Goal: Information Seeking & Learning: Find specific fact

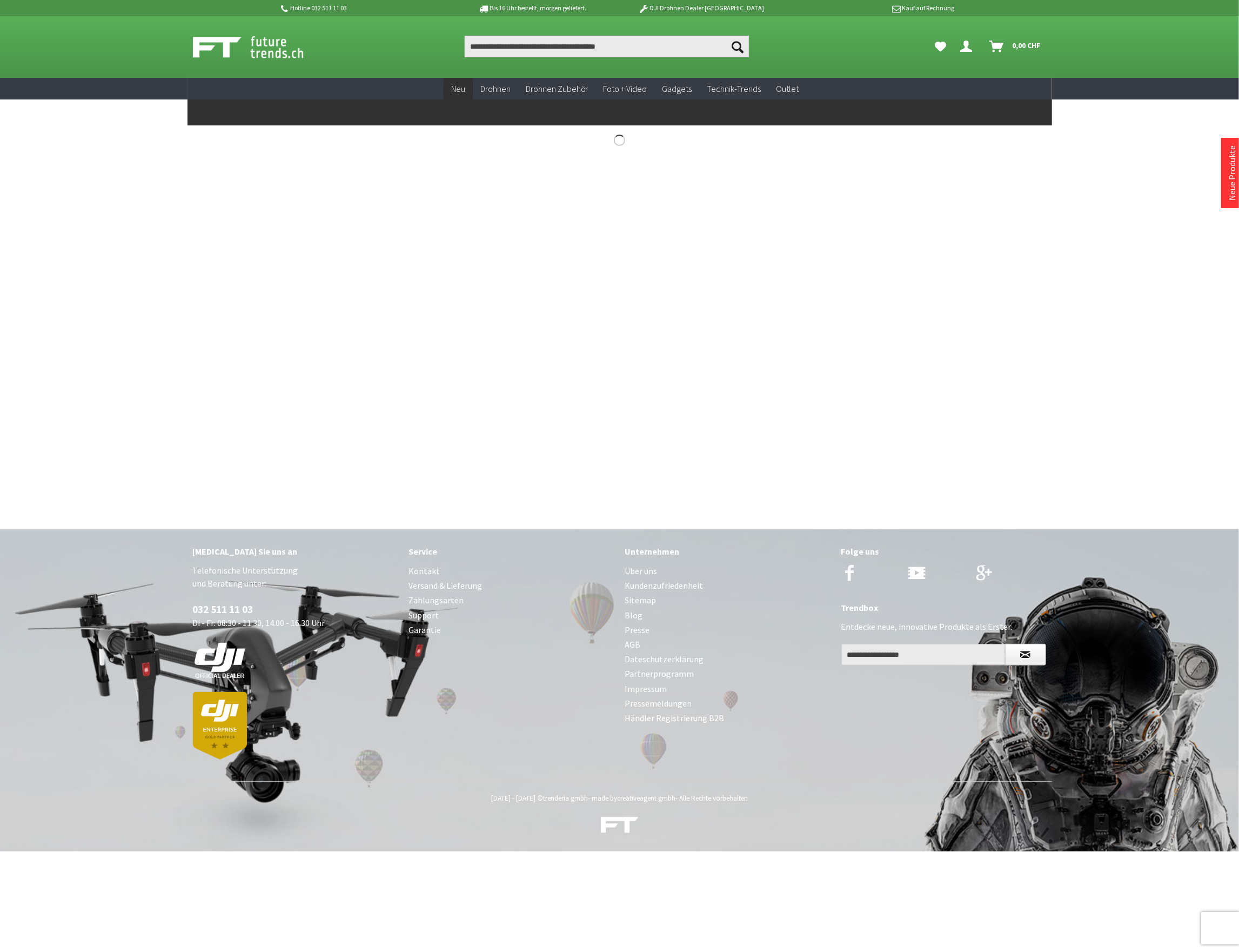
click at [465, 89] on span "Neu" at bounding box center [458, 89] width 14 height 11
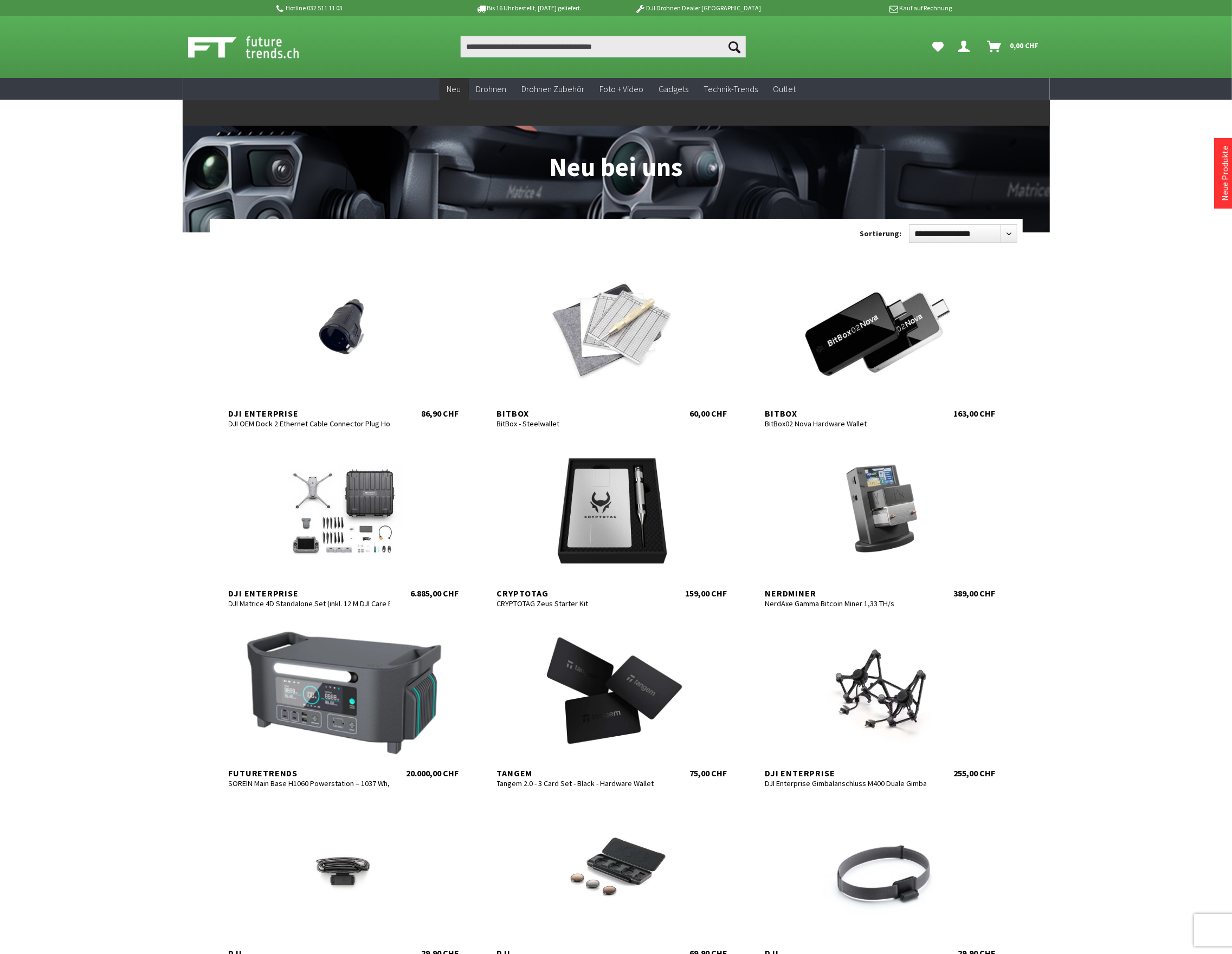
click at [452, 87] on span "Neu" at bounding box center [454, 89] width 14 height 11
click at [455, 93] on span "Neu" at bounding box center [454, 89] width 14 height 11
click at [453, 86] on span "Neu" at bounding box center [454, 89] width 14 height 11
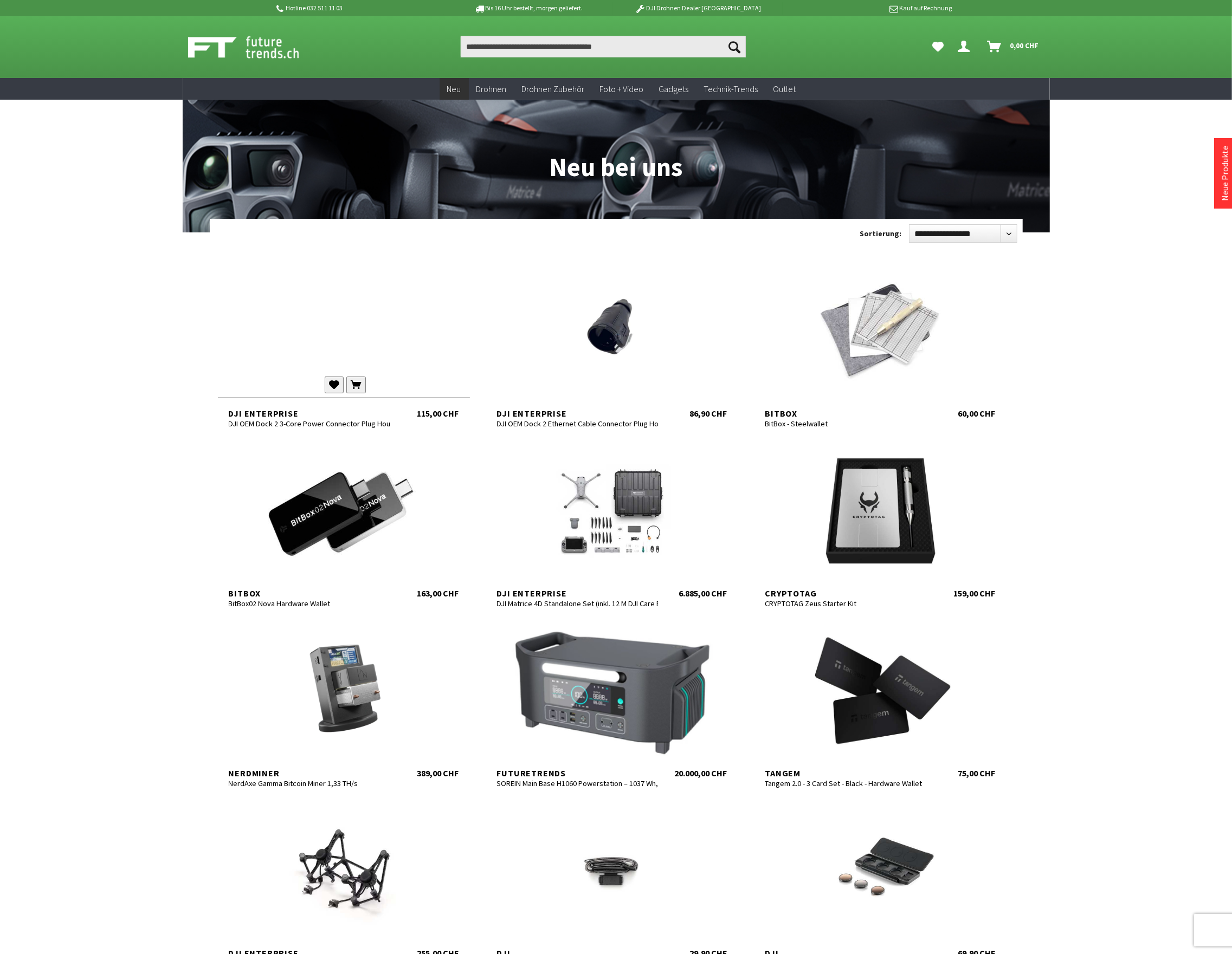
click at [315, 347] on div at bounding box center [343, 332] width 252 height 130
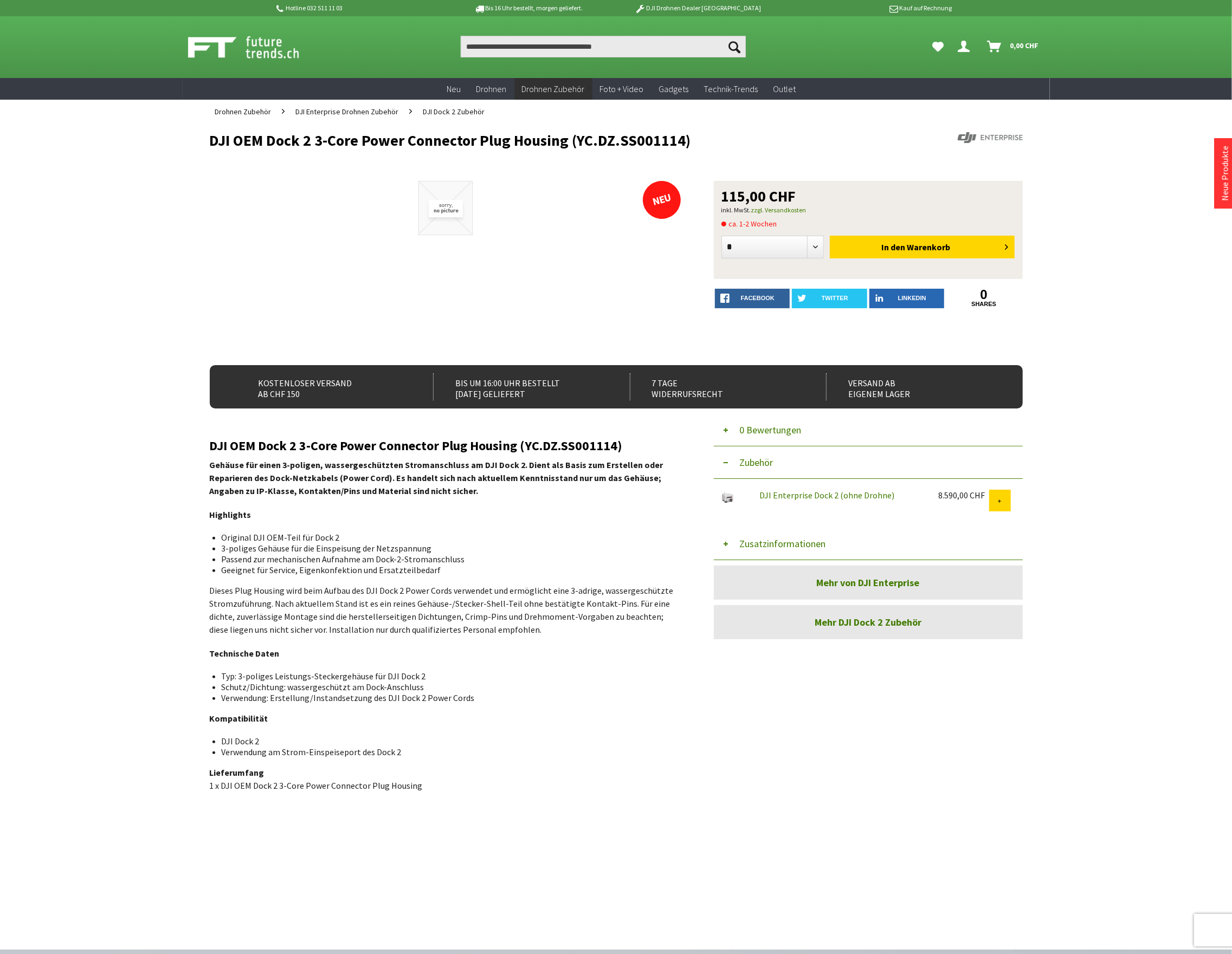
click at [657, 276] on div at bounding box center [445, 267] width 472 height 173
click at [770, 542] on button "Zusatzinformationen" at bounding box center [868, 544] width 309 height 33
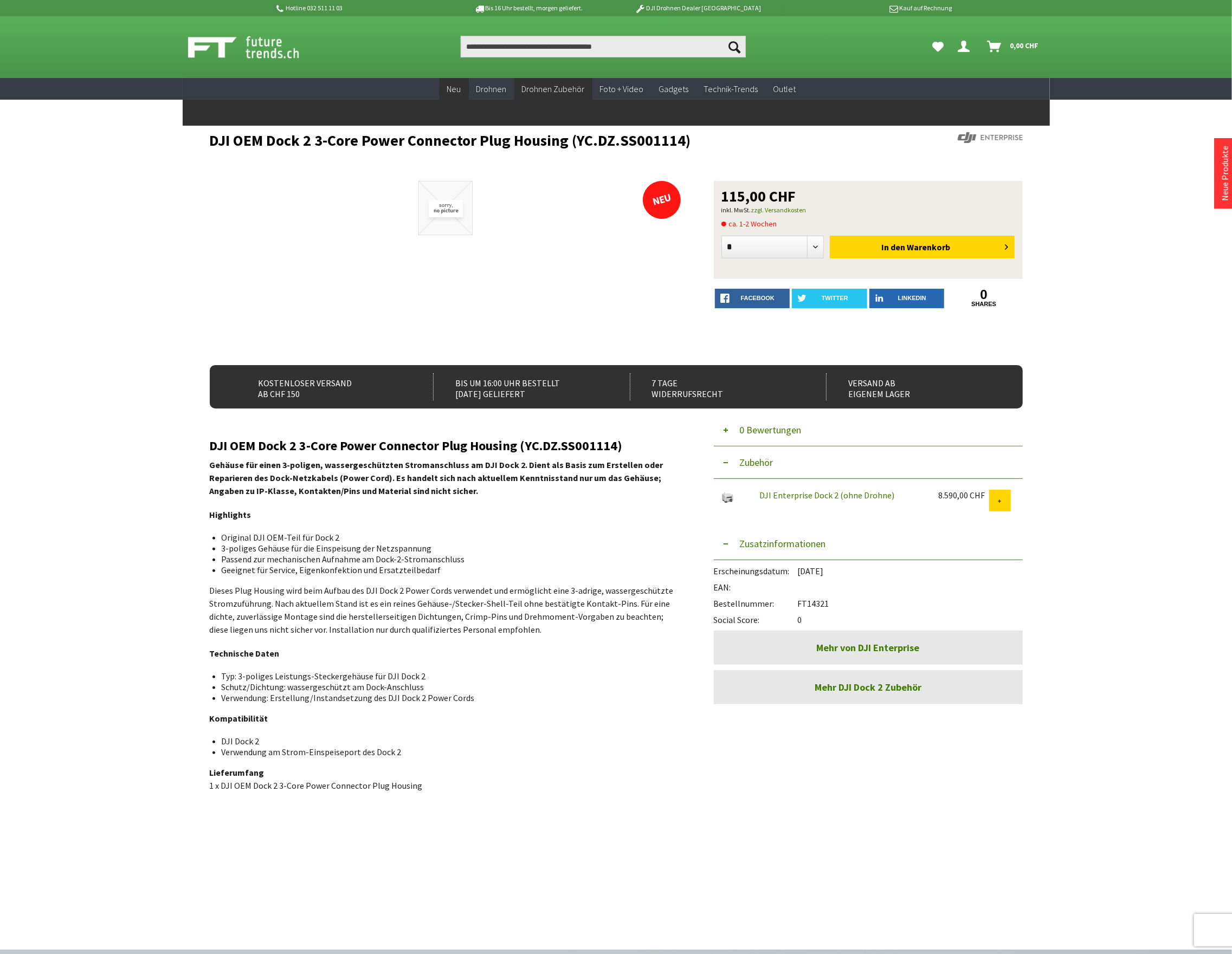
click at [452, 95] on link "Neu" at bounding box center [454, 89] width 29 height 22
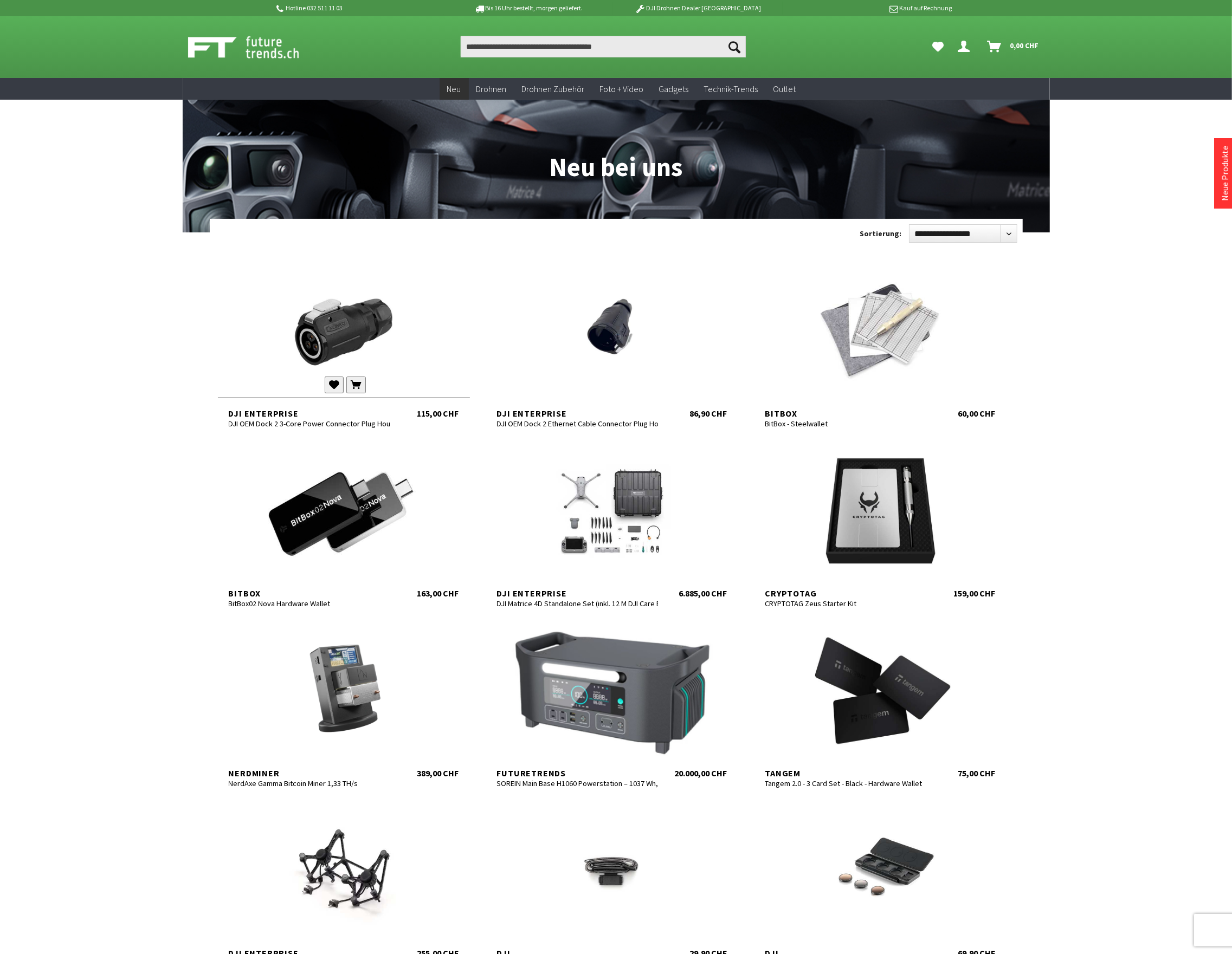
click at [333, 336] on div at bounding box center [343, 332] width 252 height 130
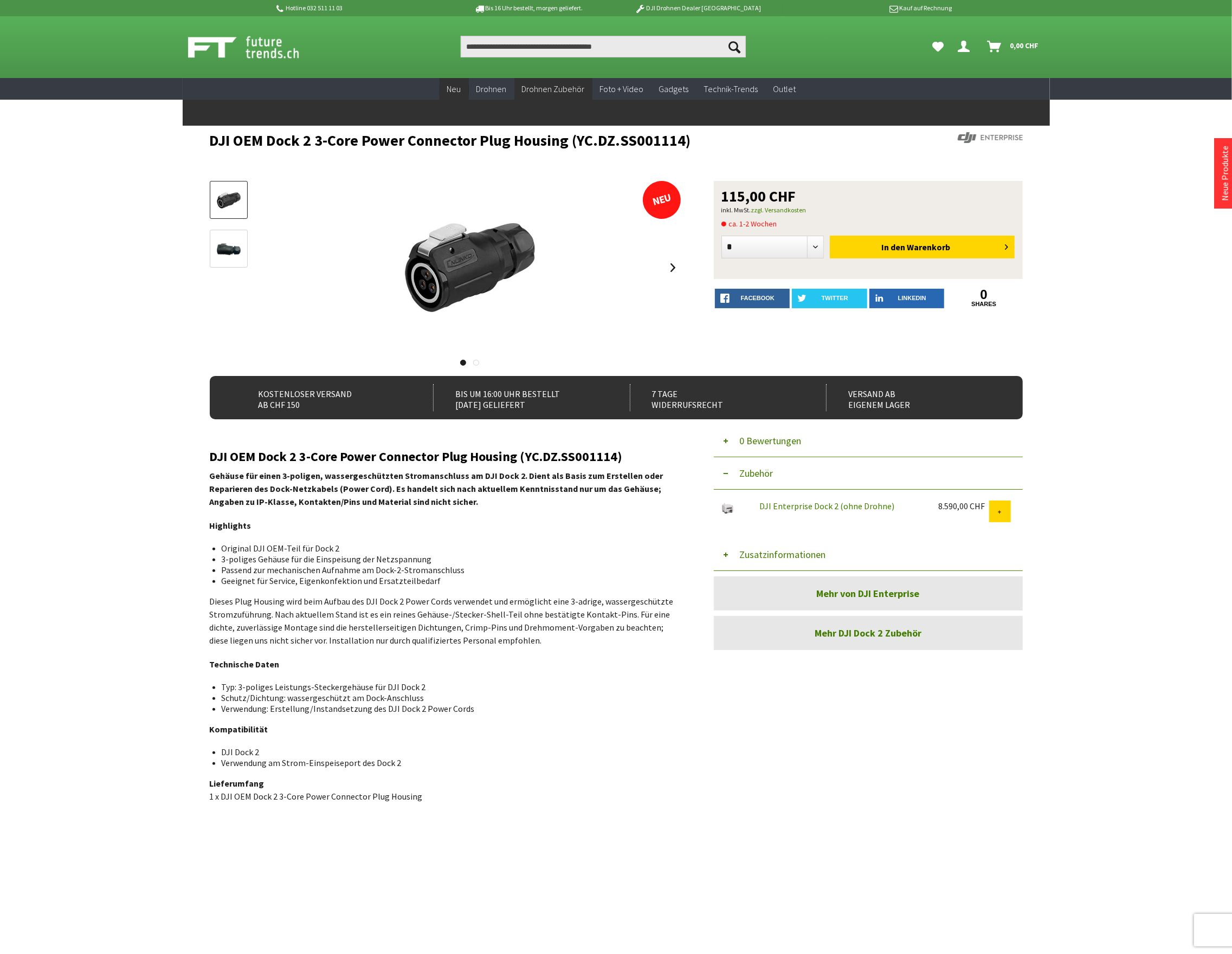
click at [455, 87] on span "Neu" at bounding box center [454, 89] width 14 height 11
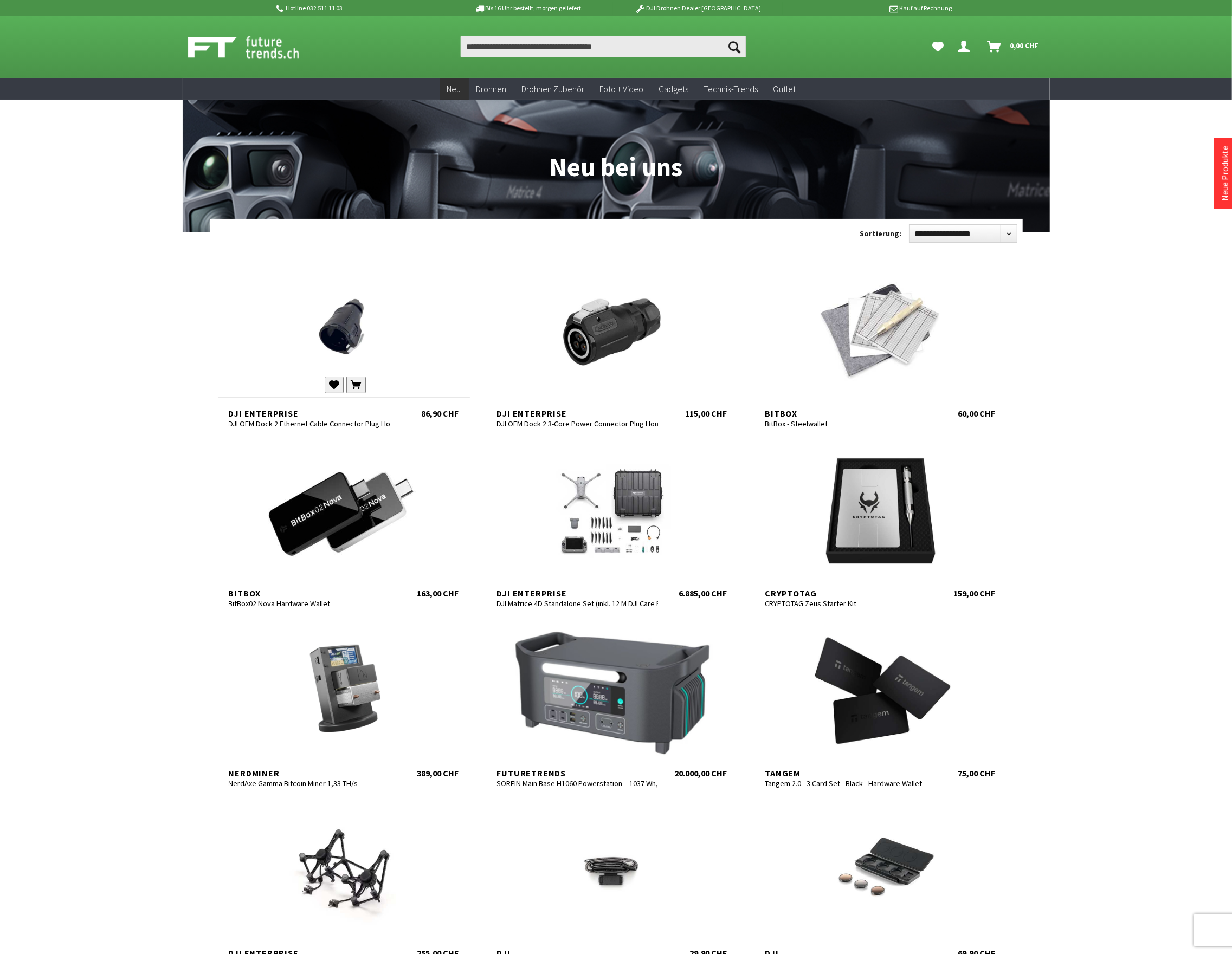
click at [326, 350] on div at bounding box center [343, 332] width 252 height 130
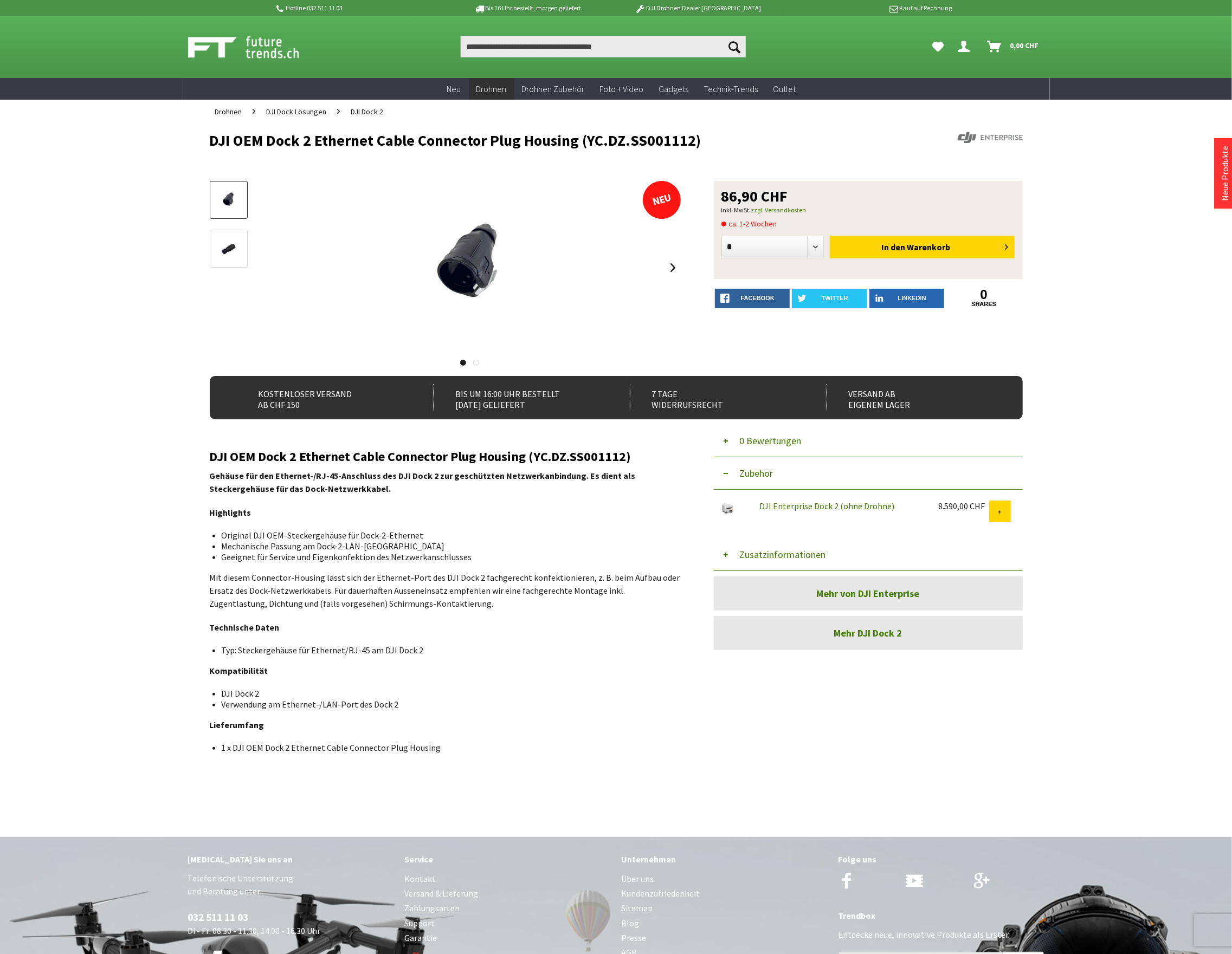
click at [788, 558] on button "Zusatzinformationen" at bounding box center [868, 555] width 309 height 33
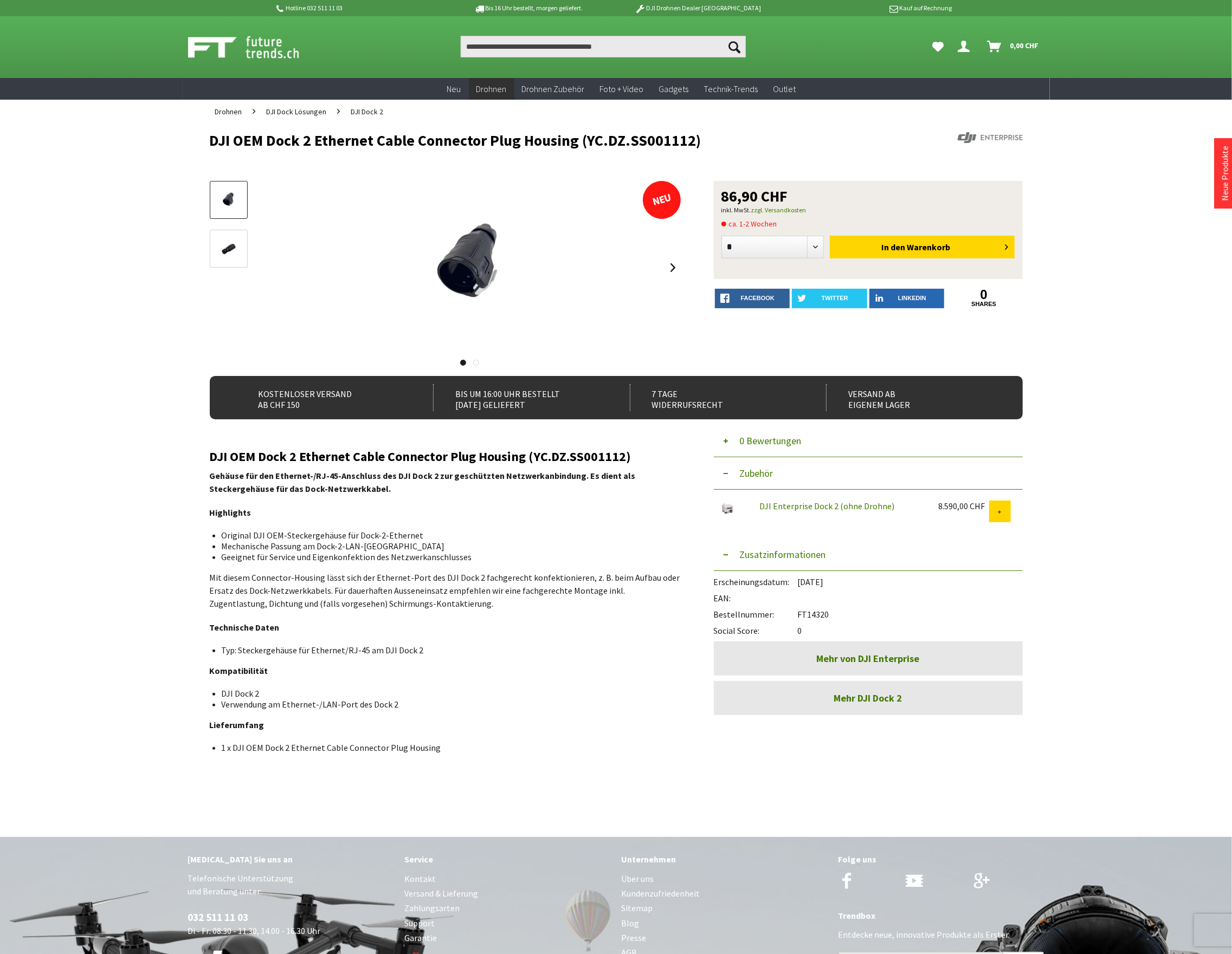
drag, startPoint x: 834, startPoint y: 616, endPoint x: 800, endPoint y: 614, distance: 34.1
click at [800, 614] on div "Bestellnummer: FT14320" at bounding box center [868, 611] width 309 height 16
copy div "FT14320"
drag, startPoint x: 715, startPoint y: 141, endPoint x: 181, endPoint y: 148, distance: 534.0
click at [181, 148] on div "Hotline 032 511 11 03 Bis 16 Uhr bestellt, morgen geliefert. DJI Drohnen Dealer…" at bounding box center [616, 580] width 1232 height 1160
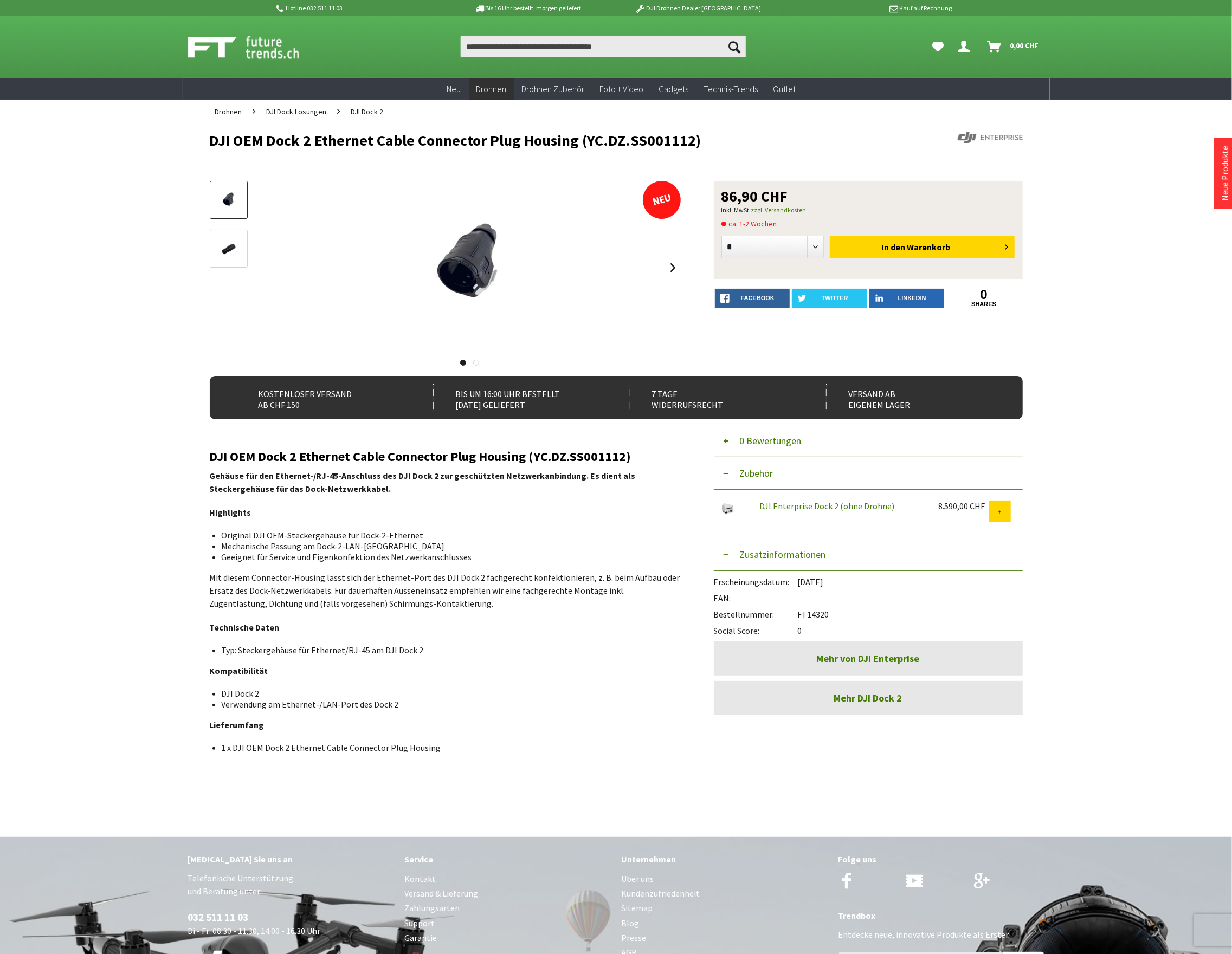
copy h1 "DJI OEM Dock 2 Ethernet Cable Connector Plug Housing (YC.DZ.SS001112)"
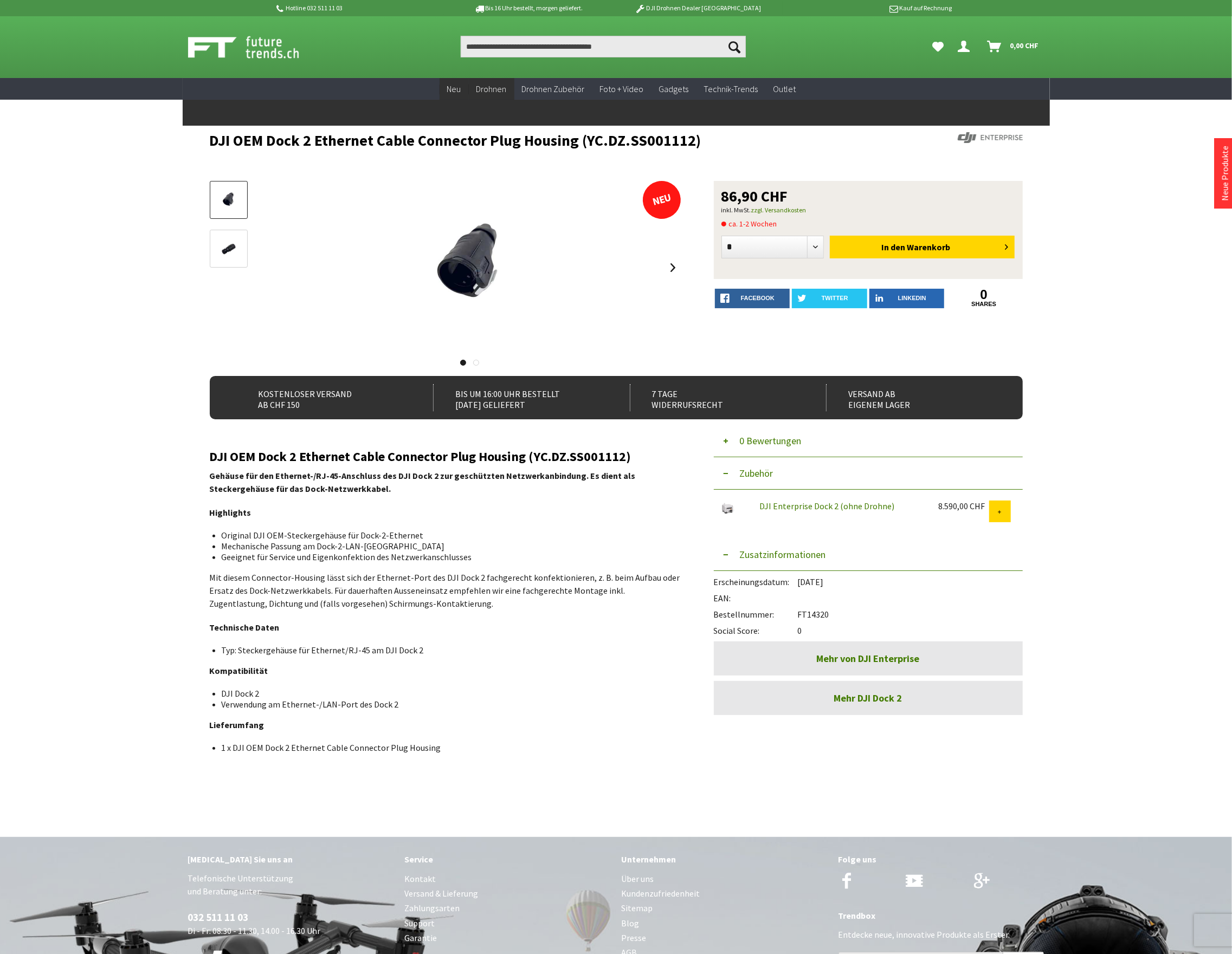
click at [458, 89] on span "Neu" at bounding box center [454, 89] width 14 height 11
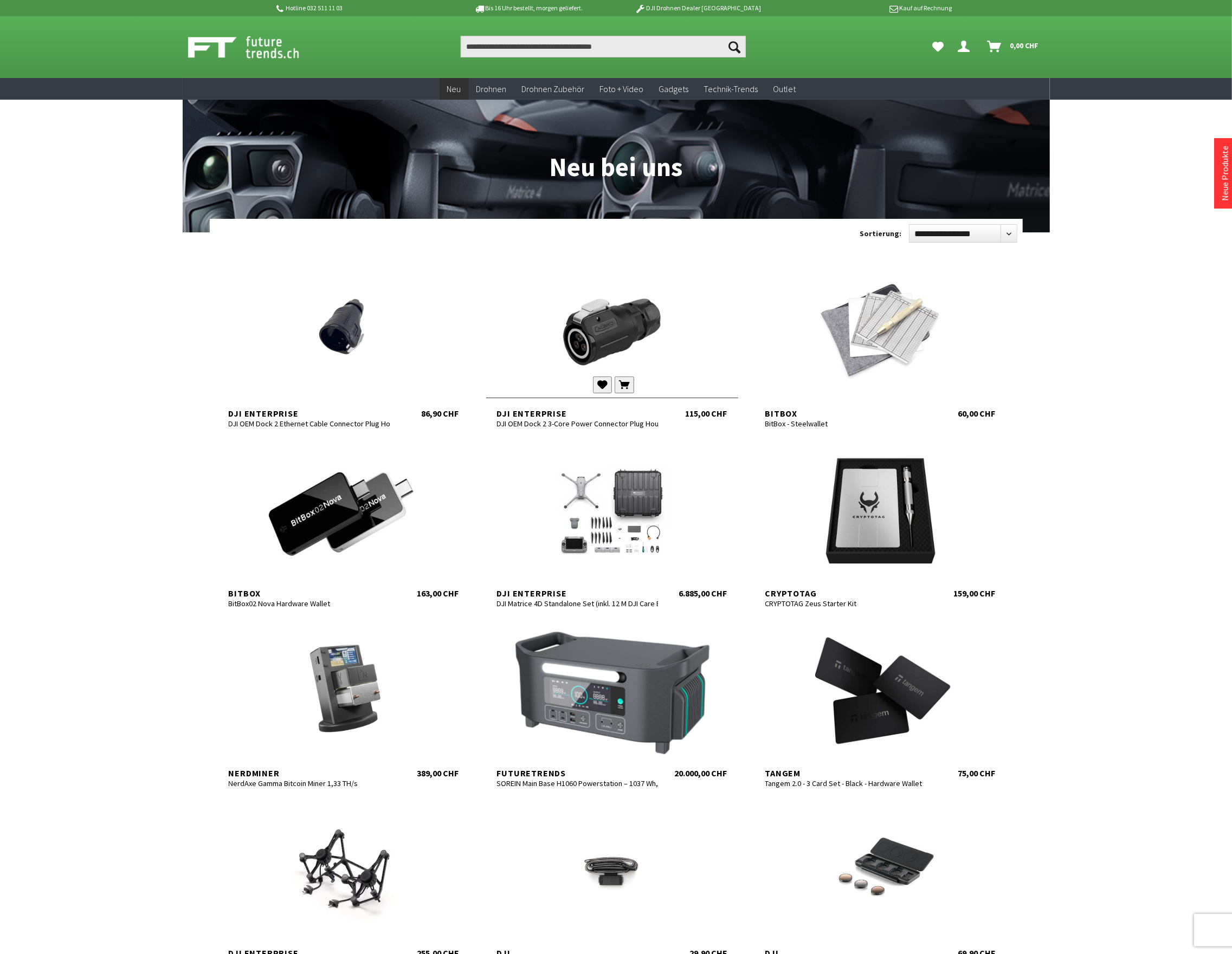
click at [598, 313] on div at bounding box center [611, 332] width 252 height 130
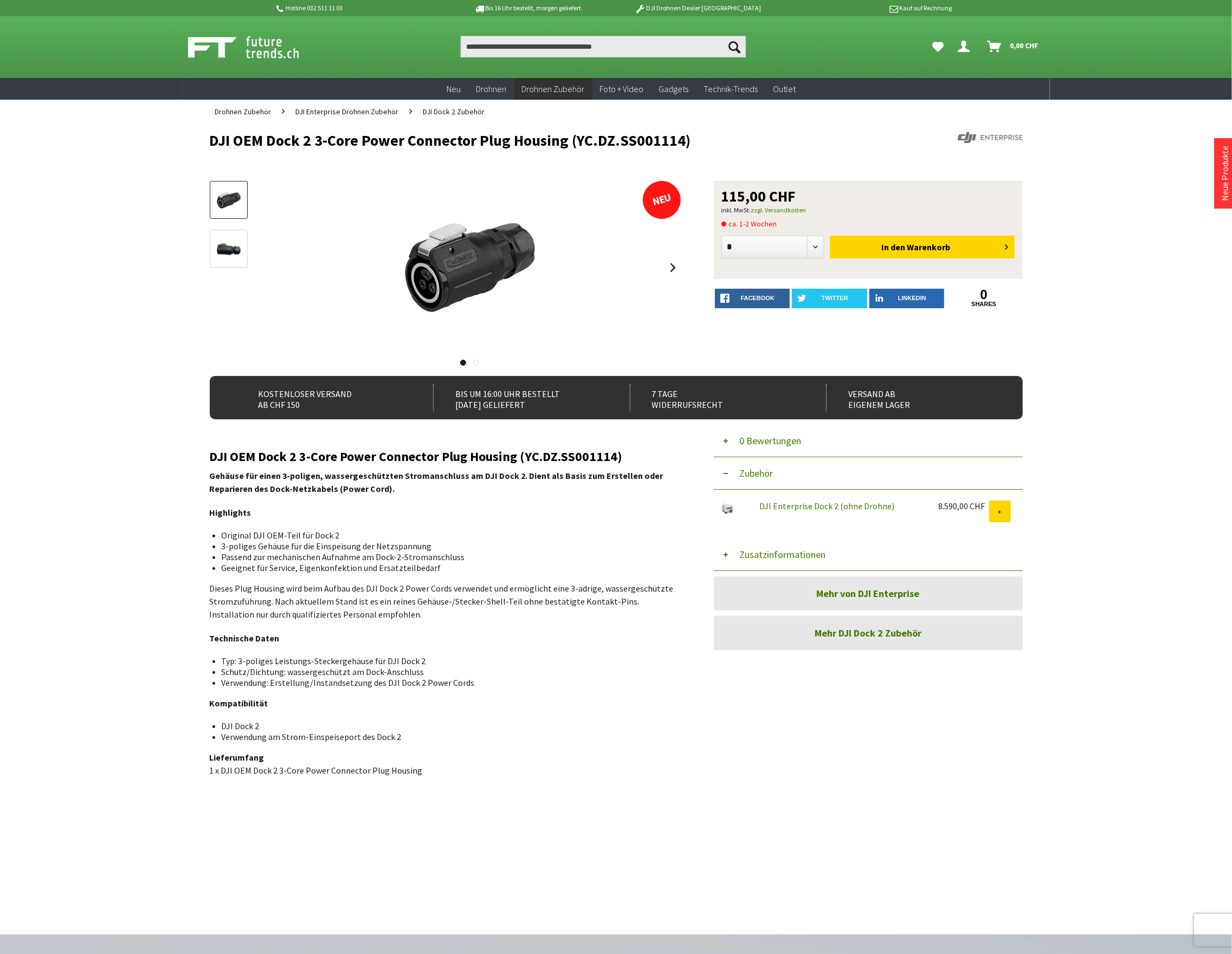
click at [753, 548] on button "Zusatzinformationen" at bounding box center [868, 555] width 309 height 33
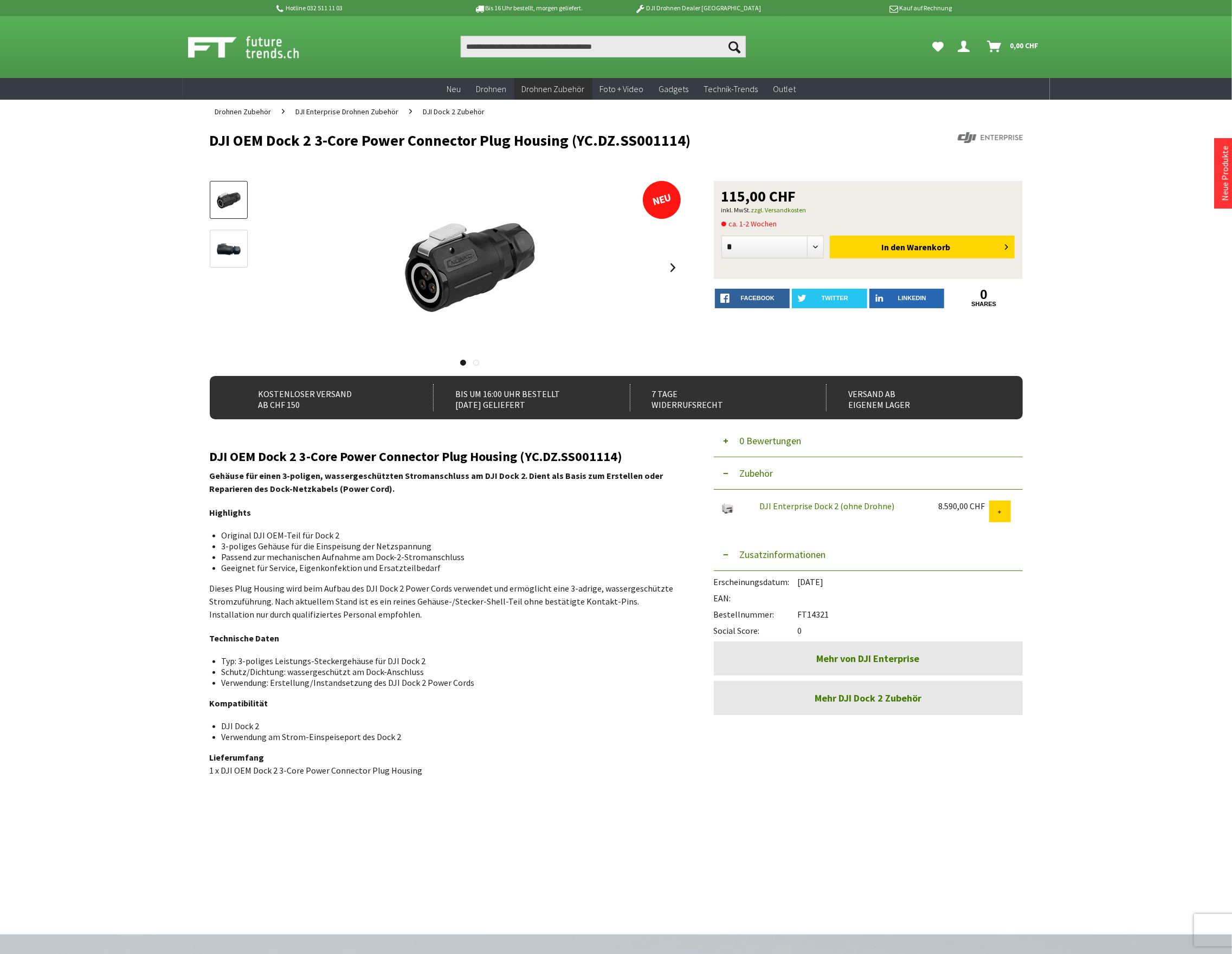
drag, startPoint x: 834, startPoint y: 615, endPoint x: 800, endPoint y: 615, distance: 34.0
click at [800, 615] on div "Bestellnummer: FT14321" at bounding box center [868, 611] width 309 height 16
copy div "FT14321"
drag, startPoint x: 709, startPoint y: 139, endPoint x: 200, endPoint y: 140, distance: 509.0
click at [200, 140] on div "Menü schließen Kategorien Neu Drohnen Drohnen Zubehör DJI Enterprise Drohnen Zu…" at bounding box center [616, 517] width 867 height 786
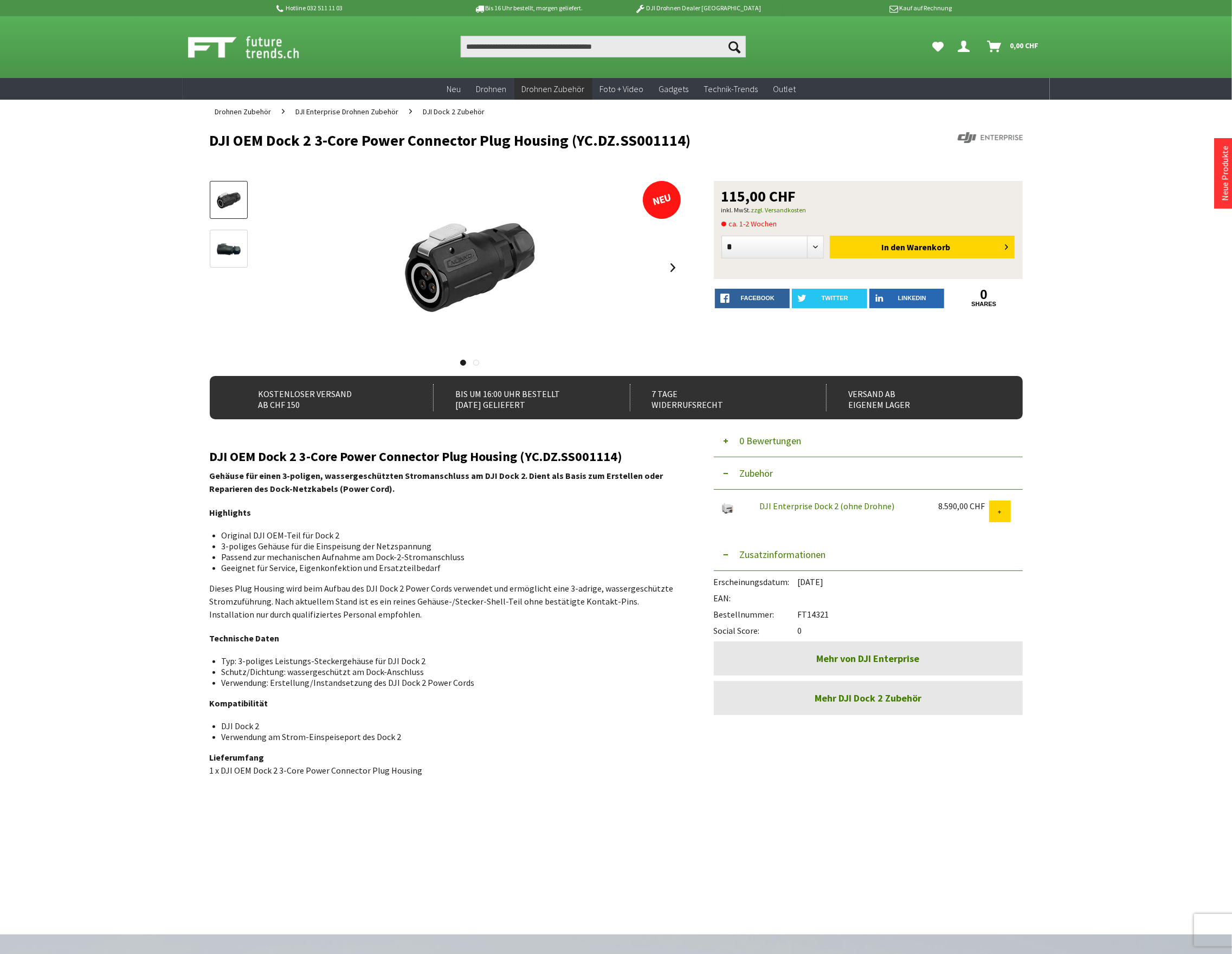
copy h1 "DJI OEM Dock 2 3-Core Power Connector Plug Housing (YC.DZ.SS001114)"
click at [494, 52] on input "Produkt, Marke, Kategorie, EAN, Artikelnummer…" at bounding box center [603, 46] width 285 height 22
paste input "**********"
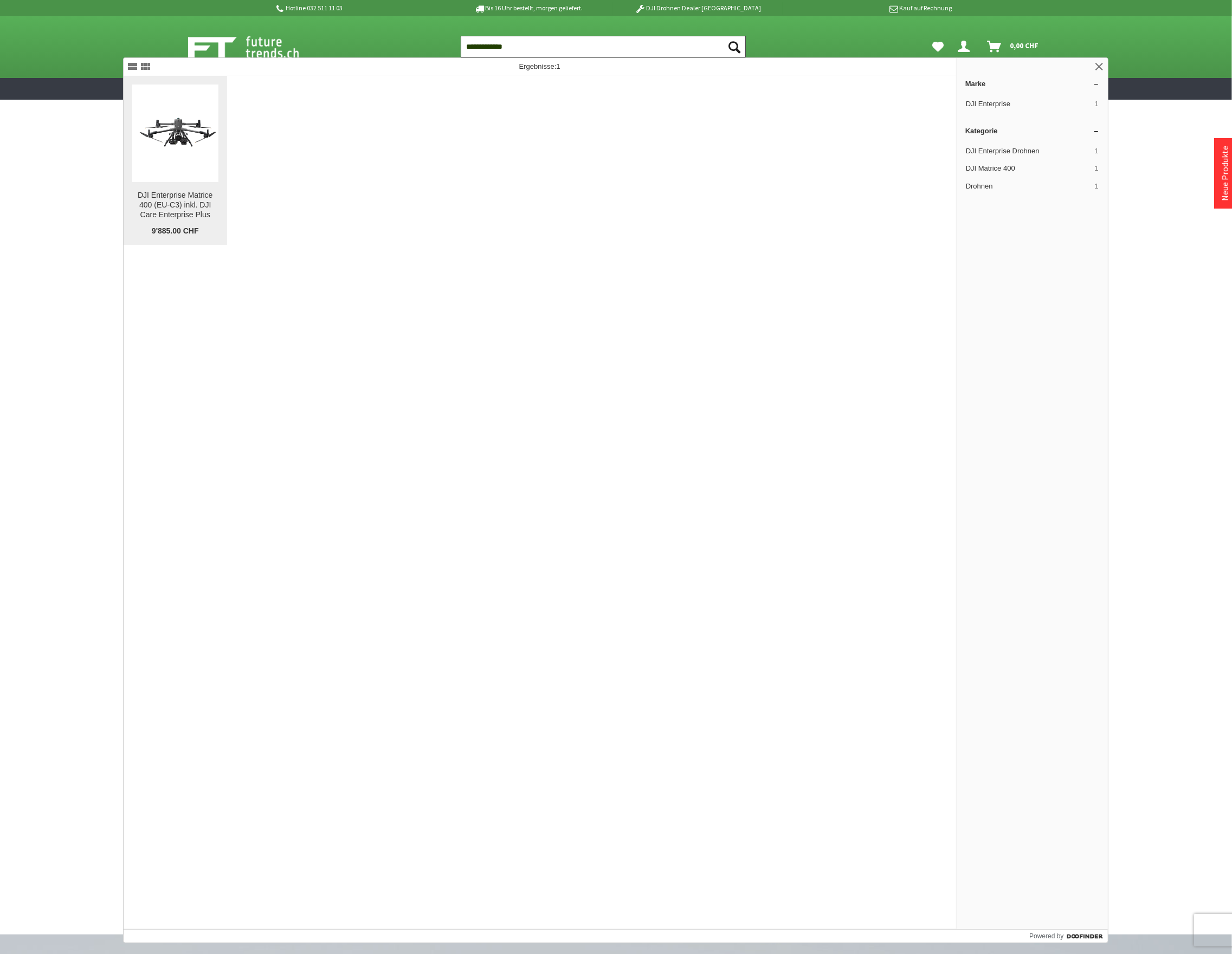
type input "**********"
click at [187, 119] on img at bounding box center [175, 133] width 86 height 49
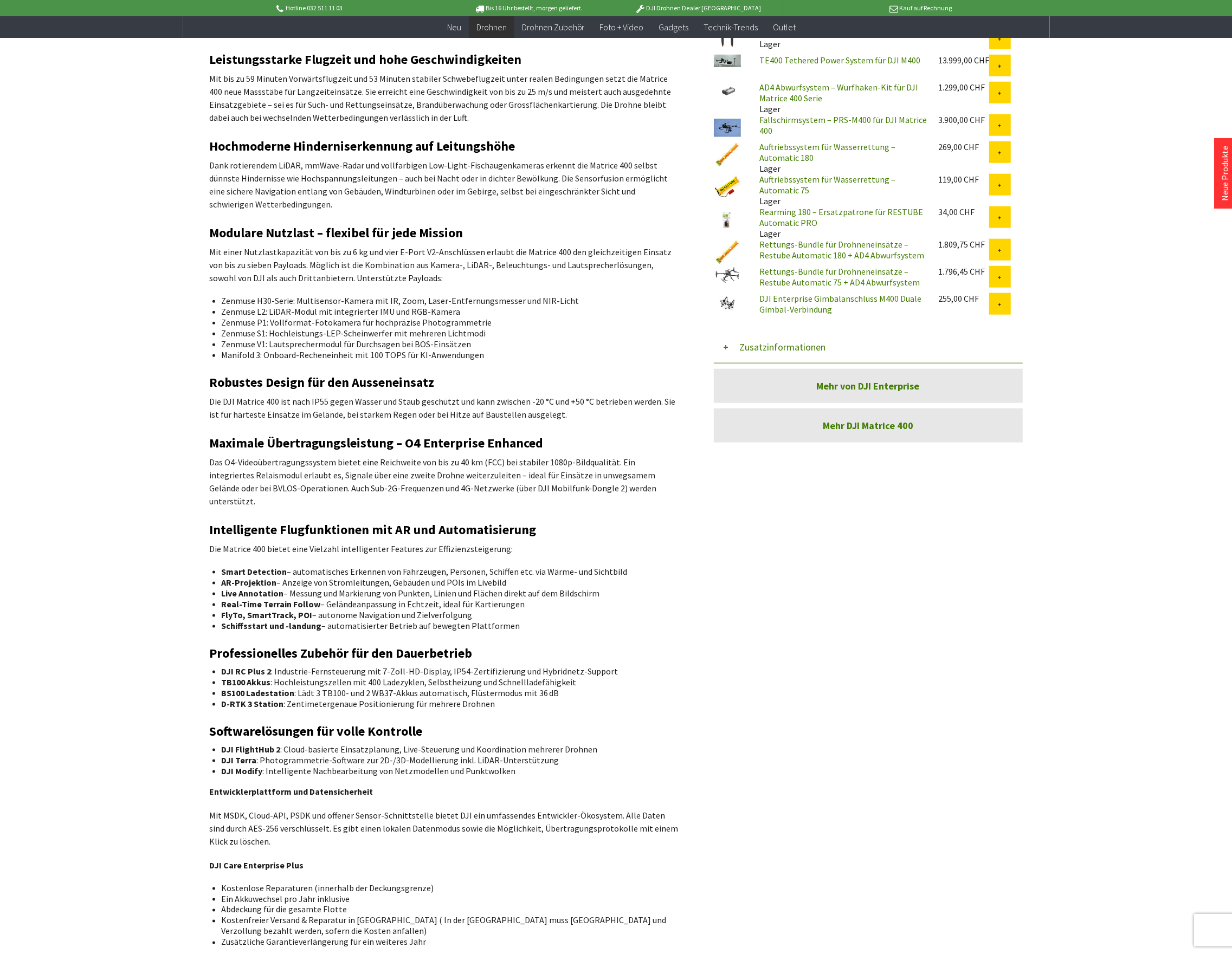
click at [794, 336] on button "Zusatzinformationen" at bounding box center [868, 348] width 309 height 33
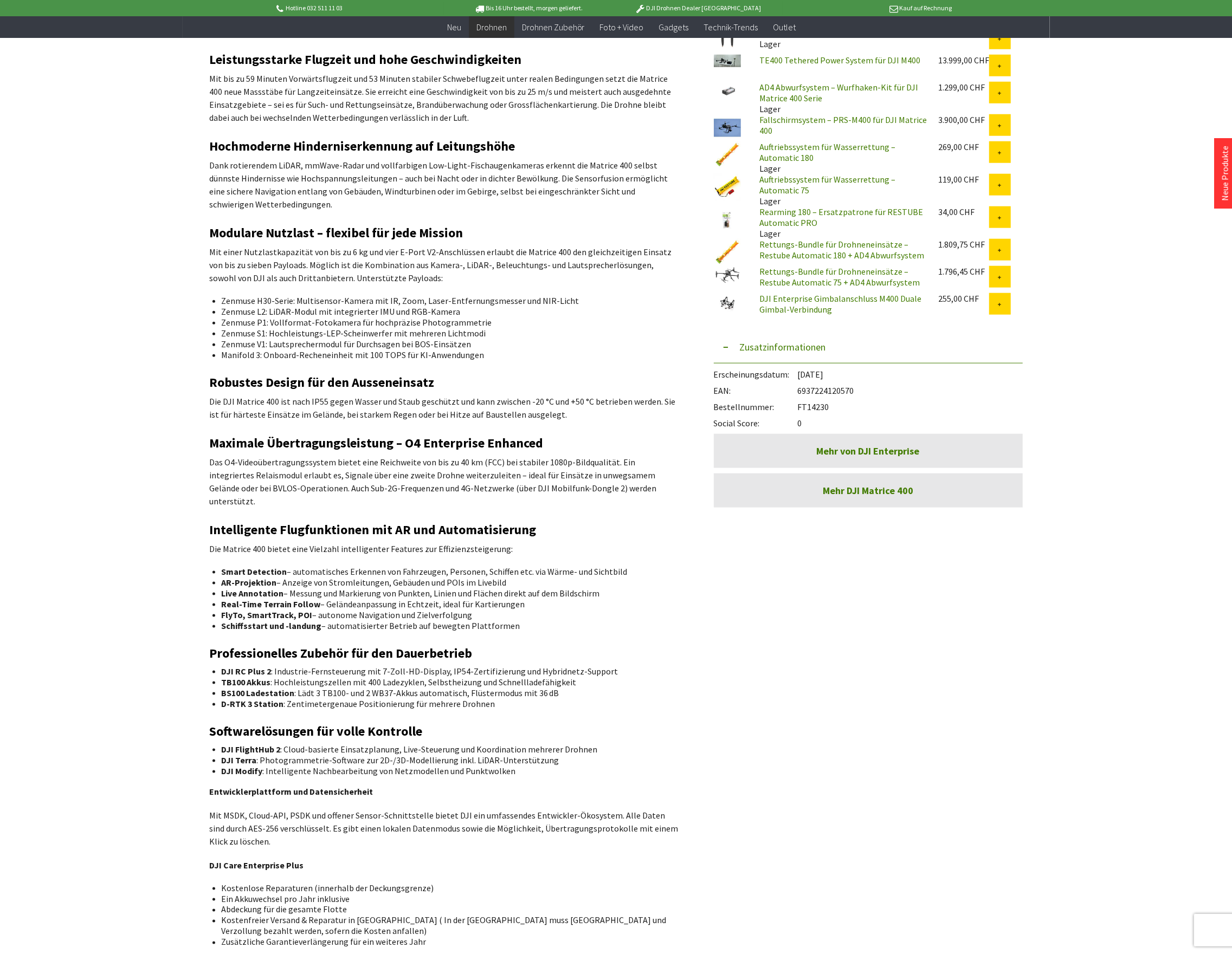
drag, startPoint x: 835, startPoint y: 395, endPoint x: 800, endPoint y: 402, distance: 35.7
click at [800, 402] on div "Bestellnummer: FT14230" at bounding box center [868, 404] width 309 height 16
copy div "FT14230"
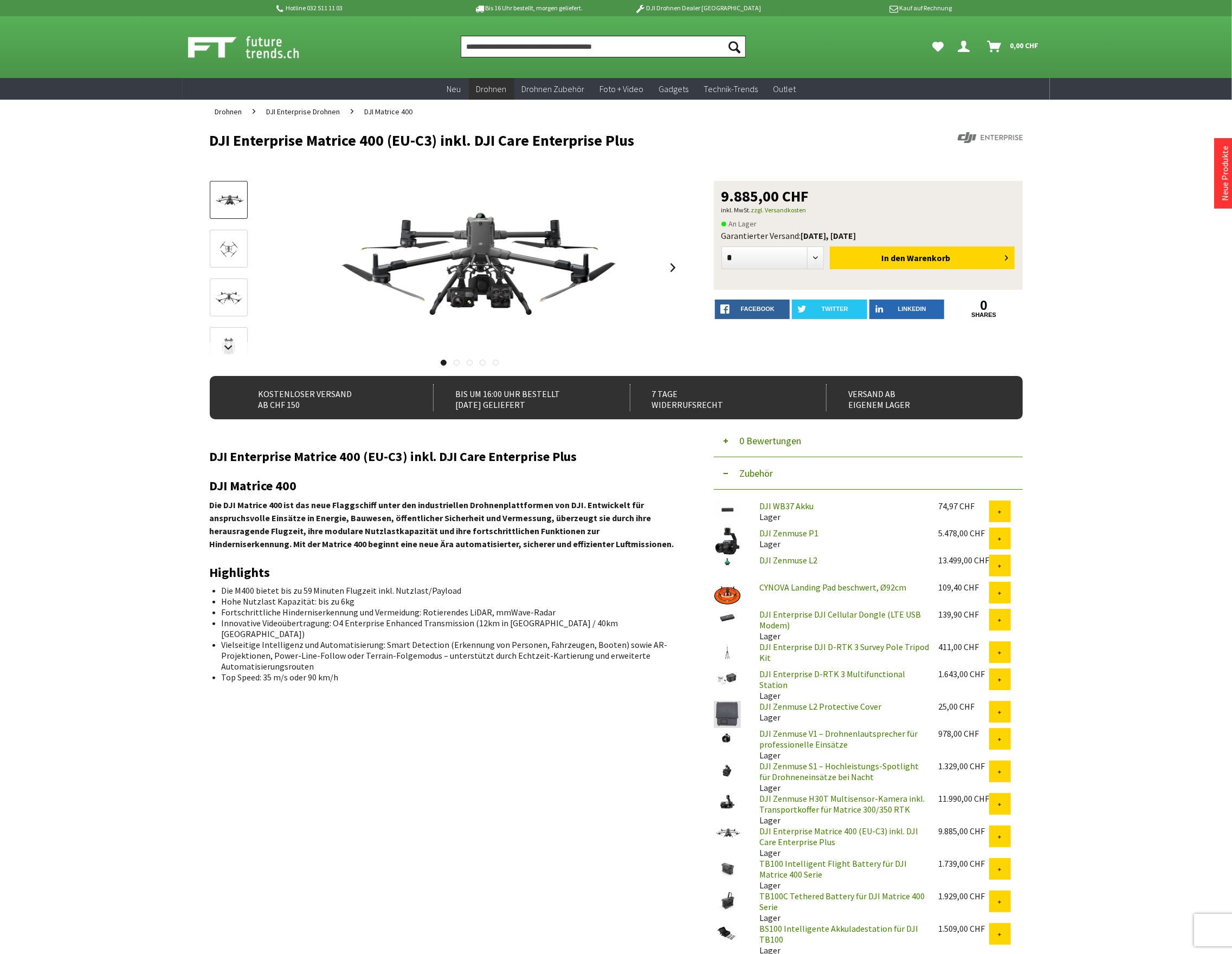
click at [528, 45] on input "Produkt, Marke, Kategorie, EAN, Artikelnummer…" at bounding box center [603, 46] width 285 height 22
paste input "**********"
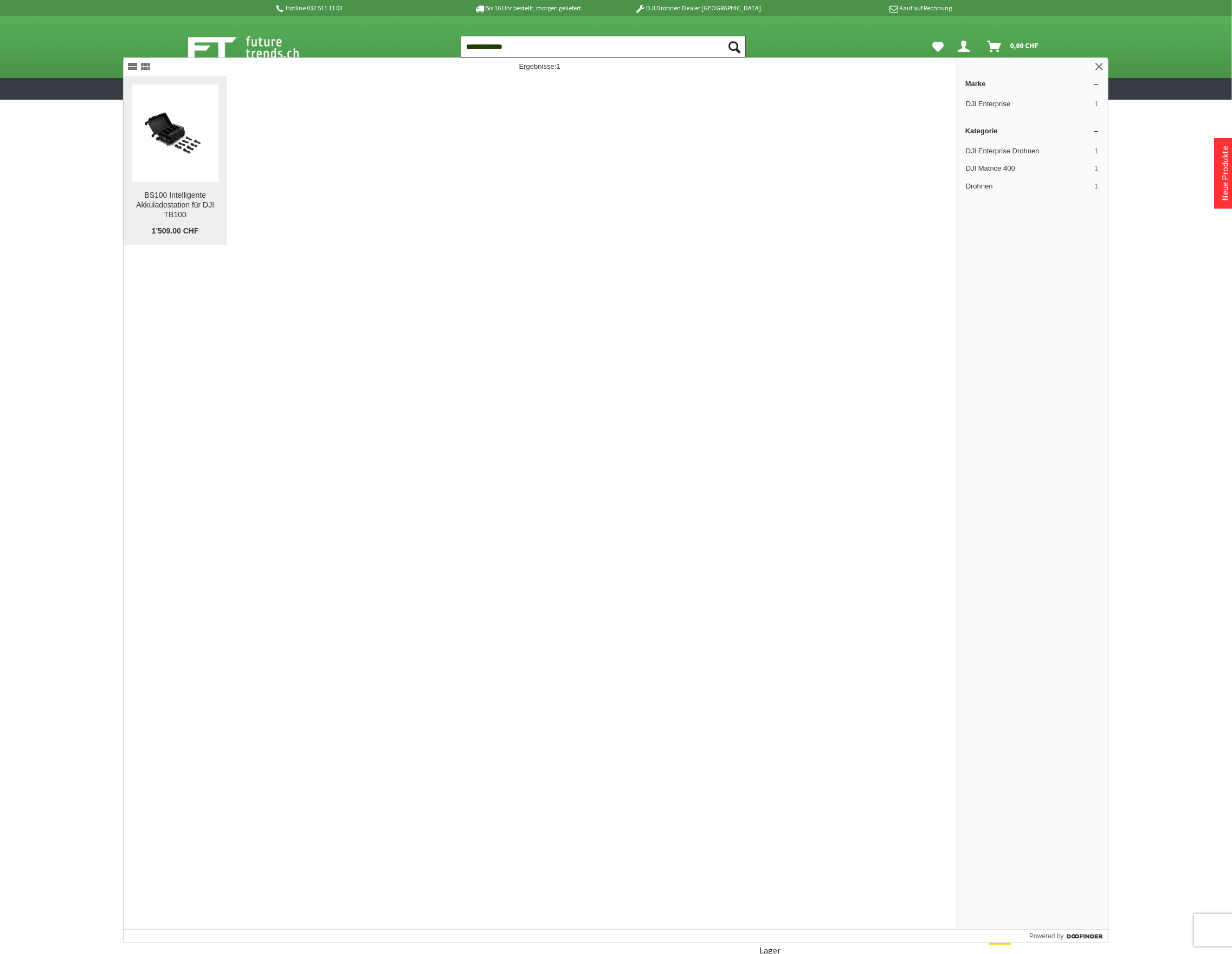
type input "**********"
click at [190, 204] on div "BS100 Intelligente Akkuladestation für DJI TB100" at bounding box center [175, 205] width 86 height 29
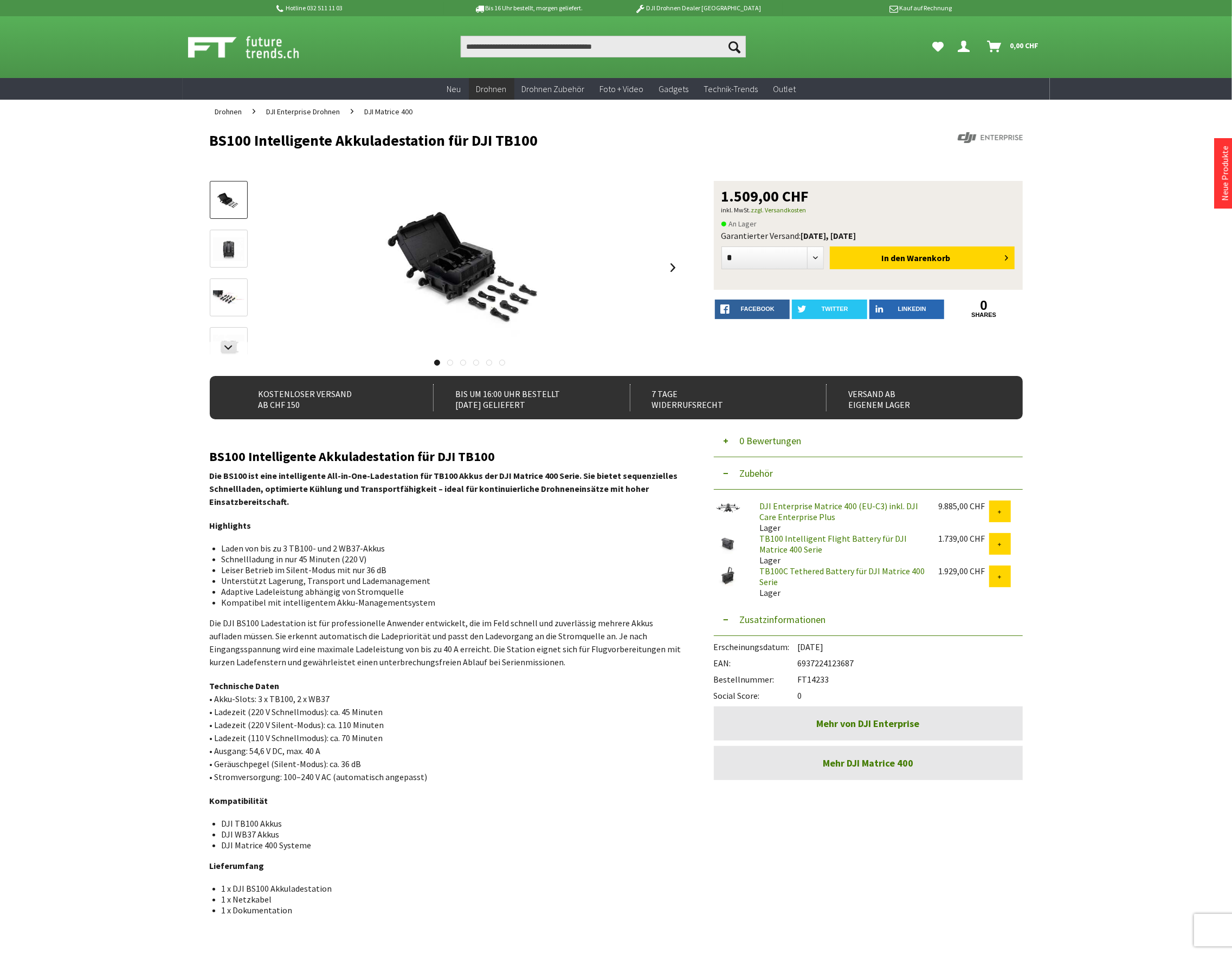
drag, startPoint x: 834, startPoint y: 679, endPoint x: 798, endPoint y: 678, distance: 36.0
click at [798, 678] on div "Bestellnummer: FT14233" at bounding box center [868, 676] width 309 height 16
copy div "FT14233"
click at [525, 46] on input "Produkt, Marke, Kategorie, EAN, Artikelnummer…" at bounding box center [603, 46] width 285 height 22
paste input "**********"
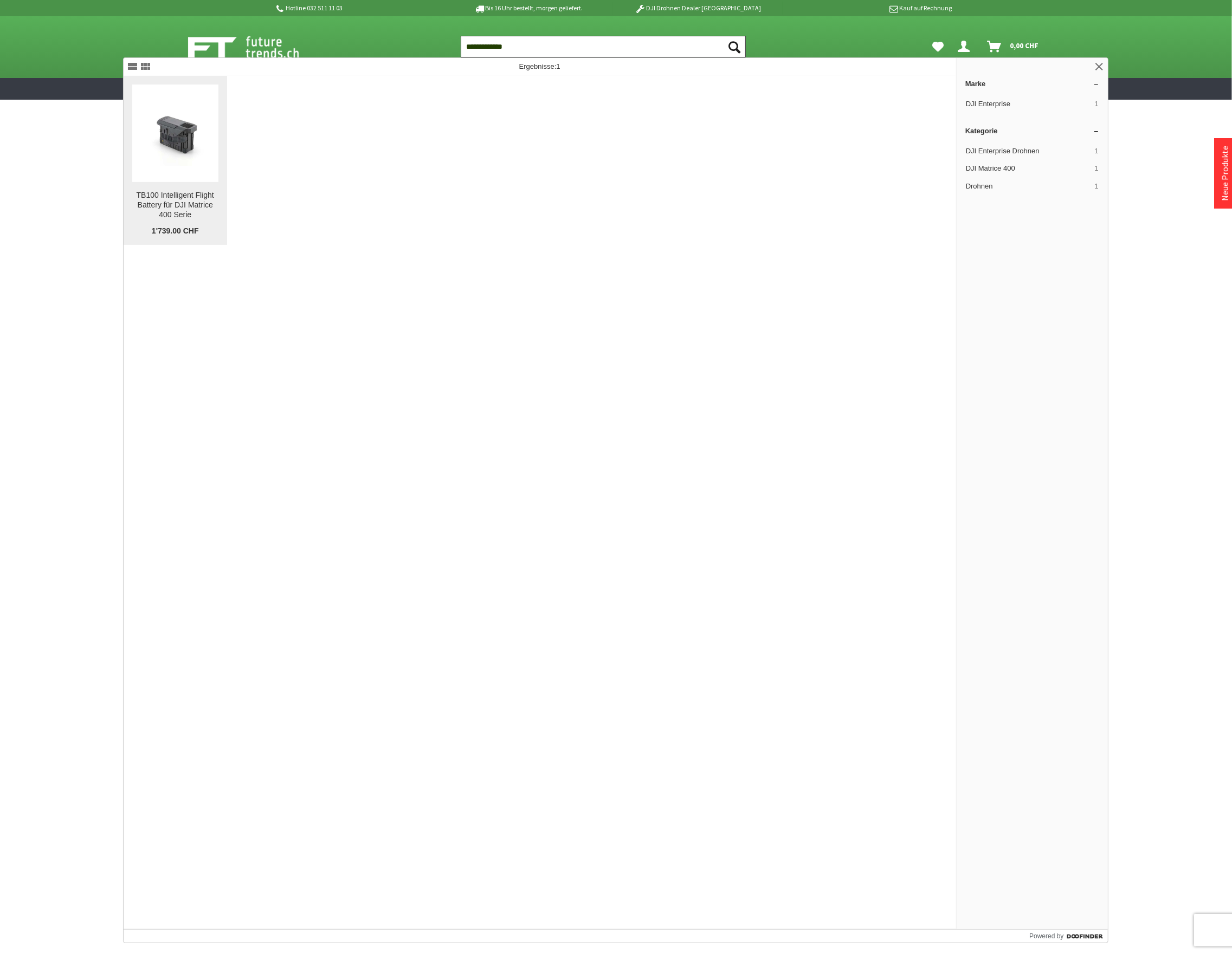
type input "**********"
click at [181, 152] on img at bounding box center [175, 133] width 86 height 66
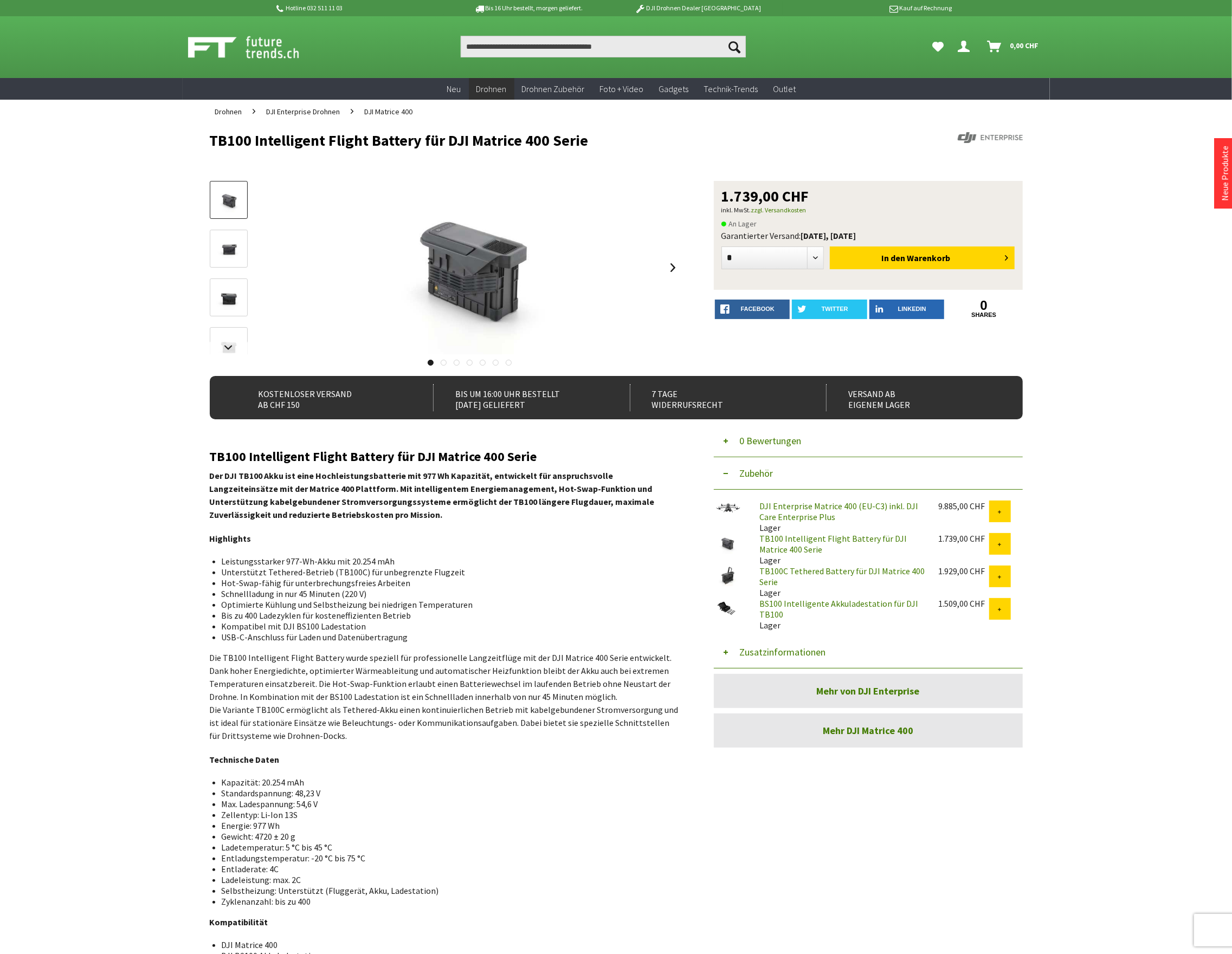
click at [792, 650] on button "Zusatzinformationen" at bounding box center [868, 652] width 309 height 33
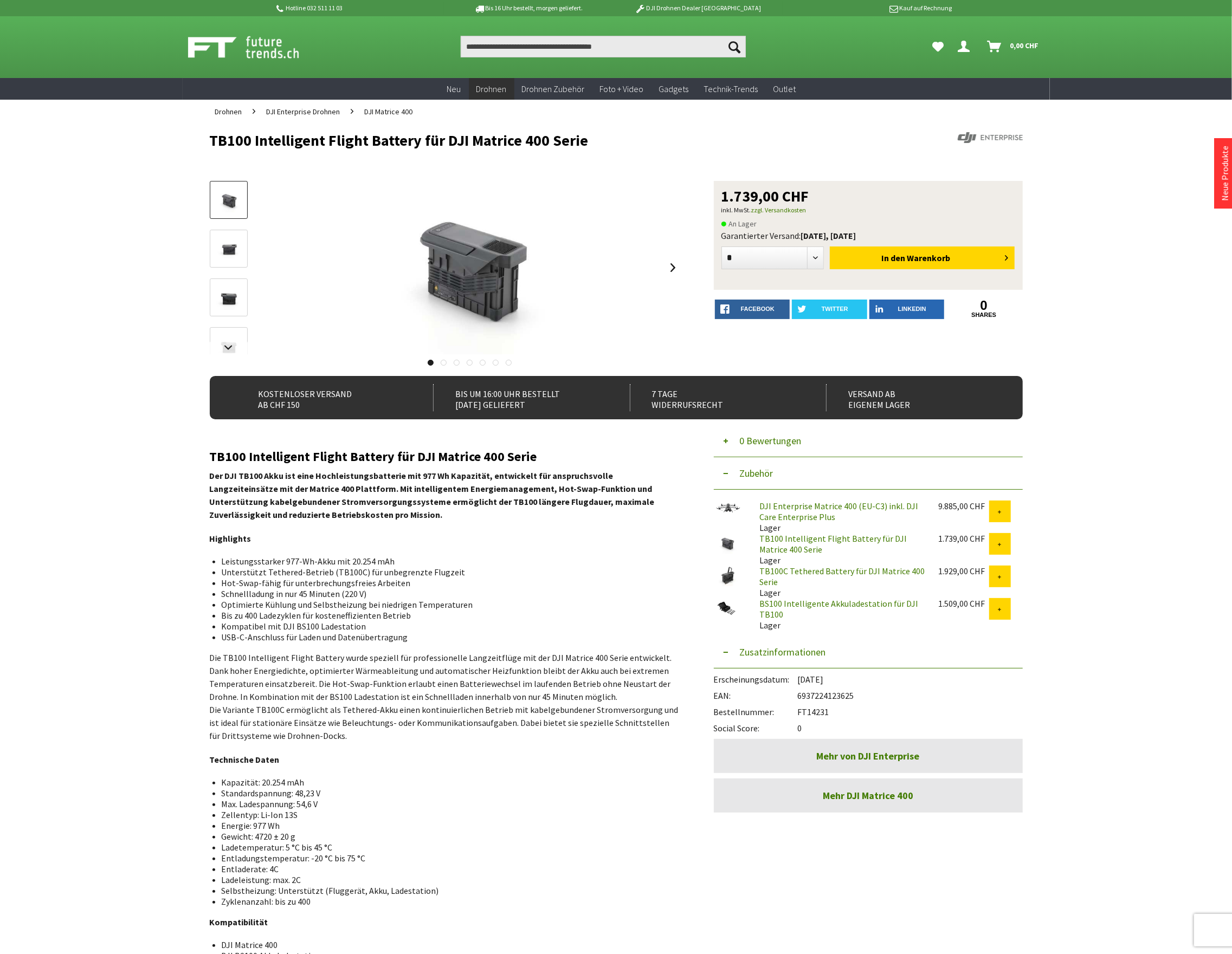
drag, startPoint x: 830, startPoint y: 709, endPoint x: 800, endPoint y: 712, distance: 30.1
click at [800, 712] on div "Bestellnummer: FT14231" at bounding box center [868, 709] width 309 height 16
copy div "FT14231"
